Goal: Task Accomplishment & Management: Use online tool/utility

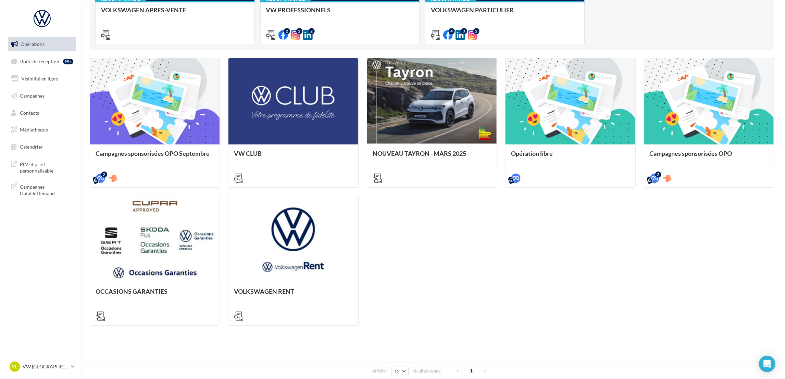
scroll to position [187, 0]
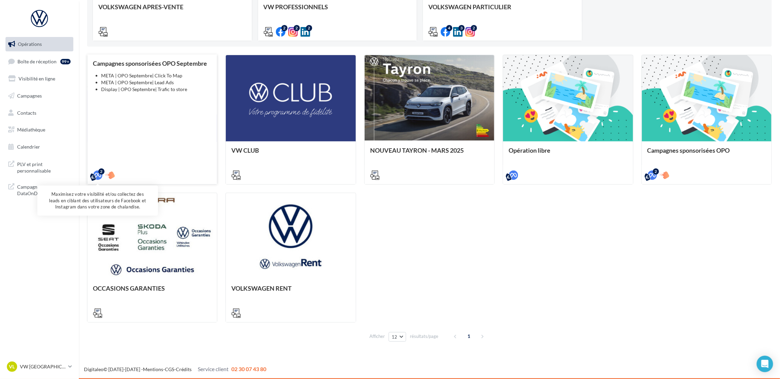
click at [93, 172] on icon at bounding box center [98, 176] width 10 height 10
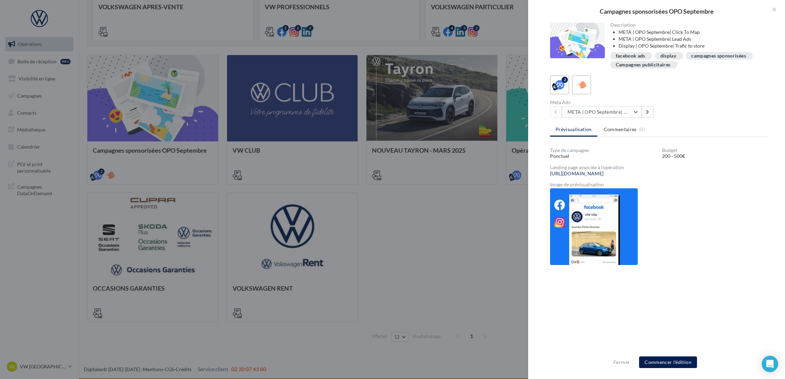
scroll to position [11, 0]
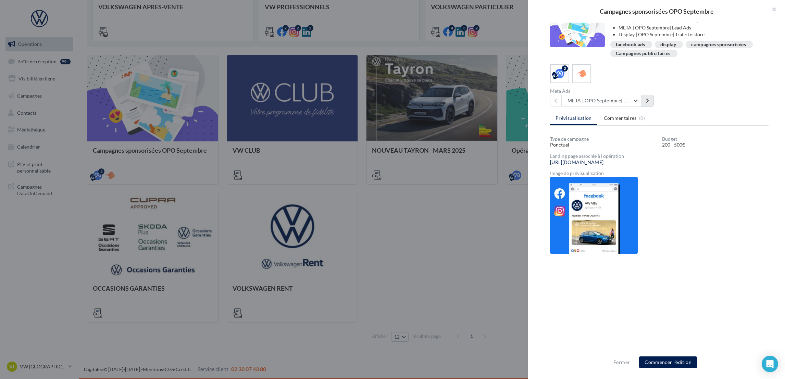
click at [646, 99] on icon at bounding box center [647, 100] width 3 height 5
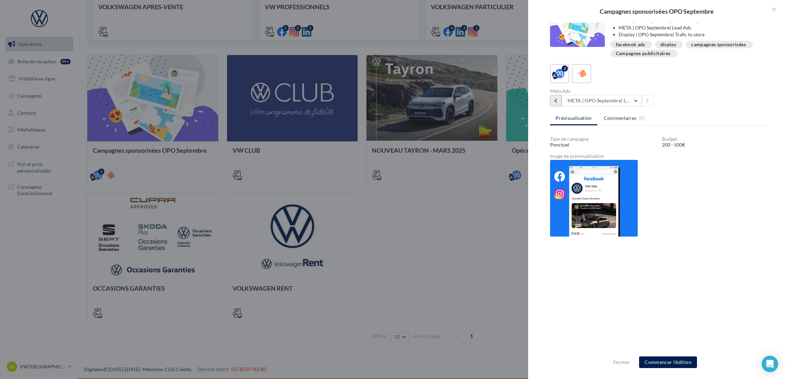
click at [560, 101] on button at bounding box center [556, 101] width 12 height 12
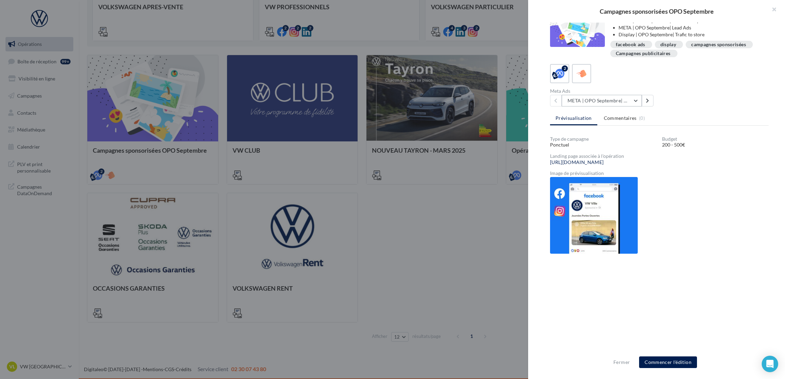
click at [567, 100] on button "META | OPO Septembre| Click To Map" at bounding box center [602, 101] width 80 height 12
click at [642, 119] on span "META | OPO Septembre| Click To Map" at bounding box center [608, 121] width 71 height 13
click at [646, 97] on button at bounding box center [648, 101] width 12 height 12
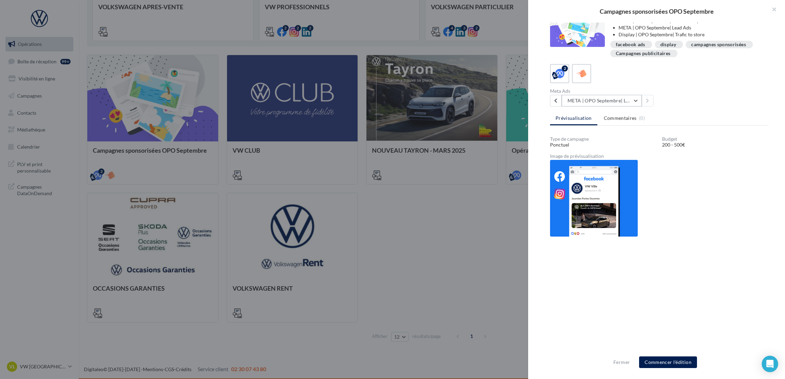
click at [612, 101] on button "META | OPO Septembre| Lead Ads" at bounding box center [602, 101] width 80 height 12
click at [584, 140] on span "META | OPO Septembre| Lead Ads" at bounding box center [609, 143] width 73 height 6
click at [666, 363] on button "Commencer l'édition" at bounding box center [668, 363] width 58 height 12
